Goal: Task Accomplishment & Management: Manage account settings

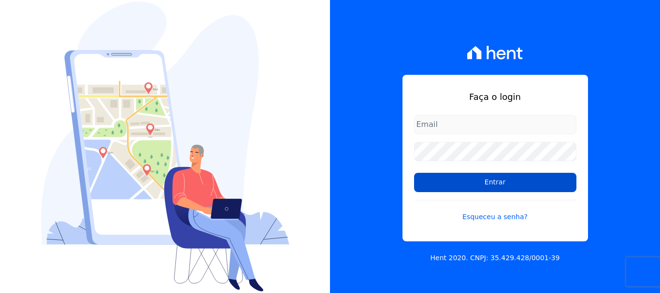
type input "[PERSON_NAME][EMAIL_ADDRESS][PERSON_NAME][DOMAIN_NAME]"
click at [437, 187] on input "Entrar" at bounding box center [495, 182] width 162 height 19
type input "[PERSON_NAME][EMAIL_ADDRESS][PERSON_NAME][DOMAIN_NAME]"
click at [433, 182] on input "Entrar" at bounding box center [495, 182] width 162 height 19
